Goal: Information Seeking & Learning: Learn about a topic

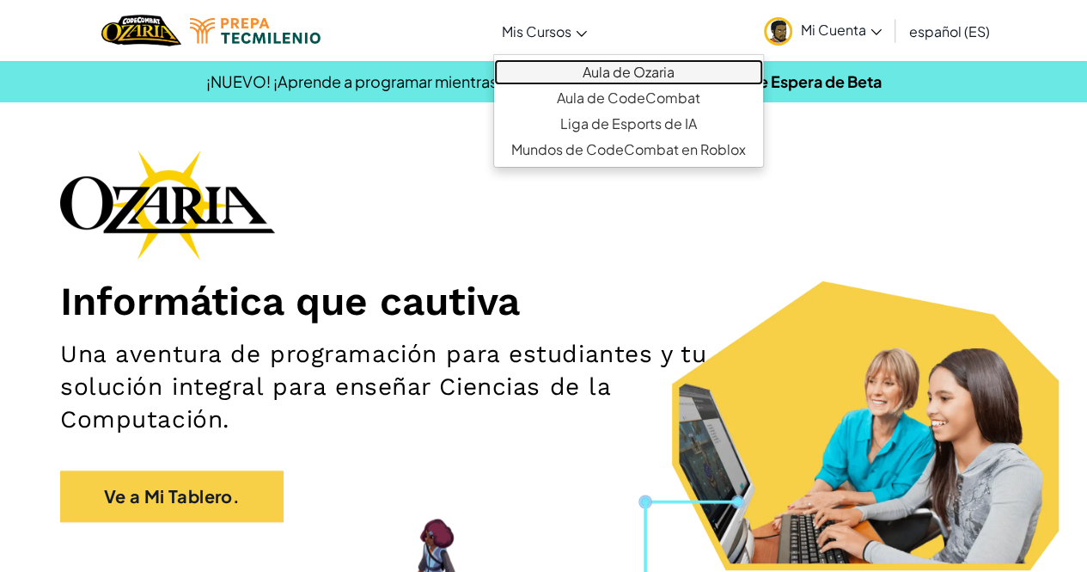
click at [593, 61] on link "Aula de Ozaria" at bounding box center [628, 72] width 269 height 26
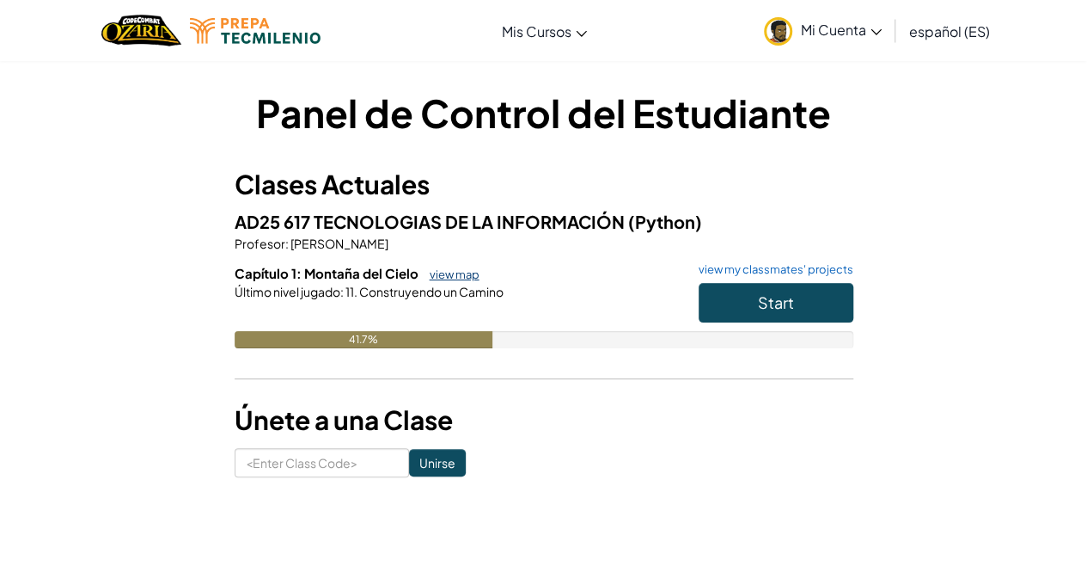
click at [468, 274] on link "view map" at bounding box center [450, 274] width 58 height 14
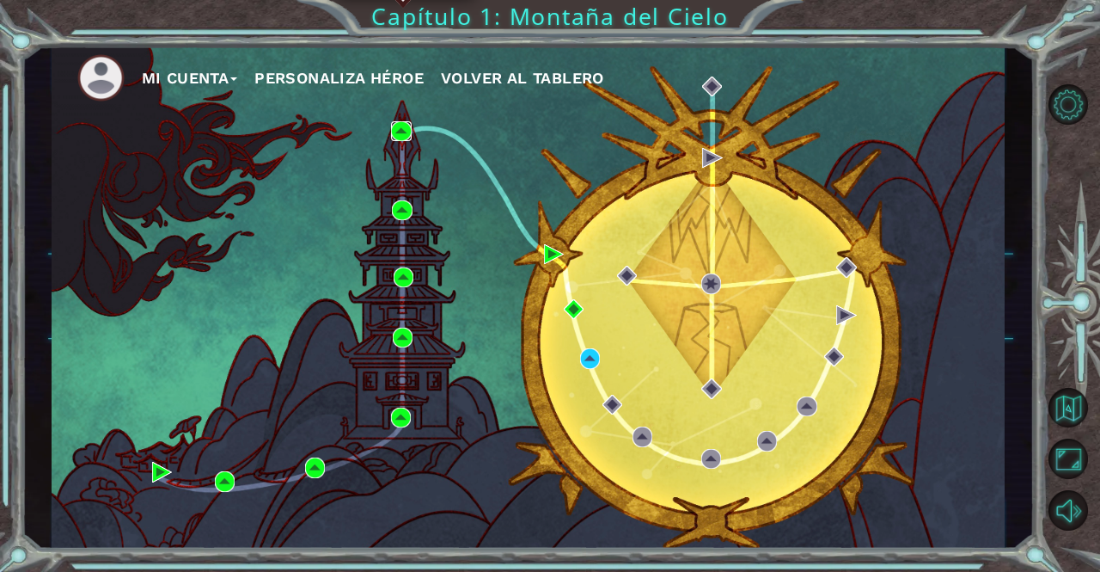
click at [407, 133] on img at bounding box center [401, 131] width 20 height 20
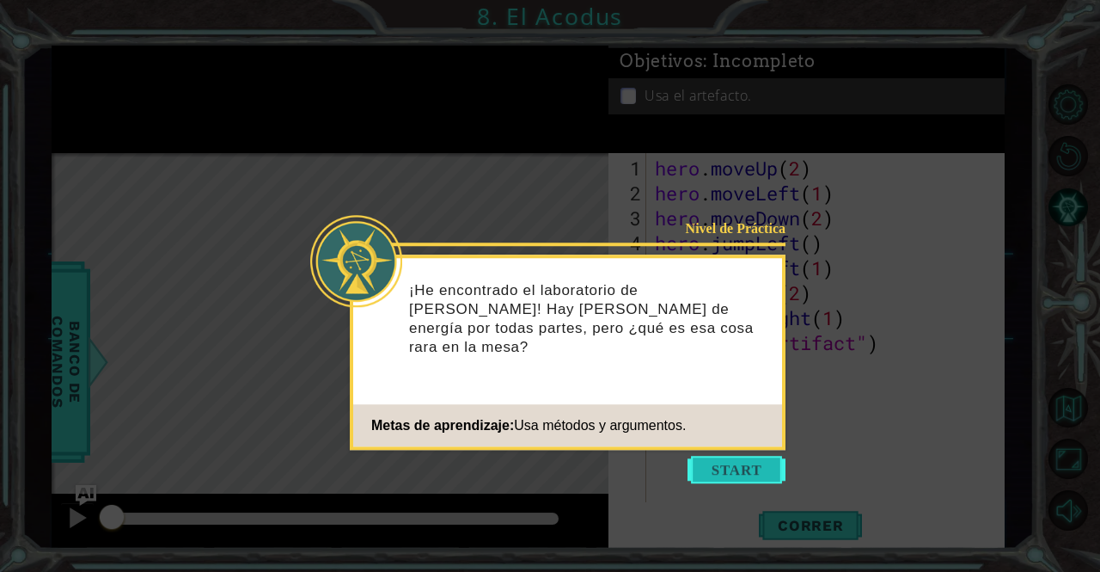
click at [718, 481] on button "Start" at bounding box center [737, 469] width 98 height 28
